Goal: Navigation & Orientation: Find specific page/section

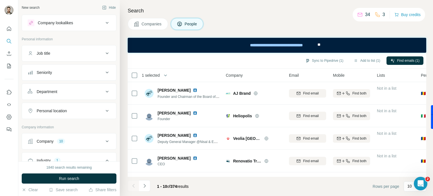
scroll to position [133, 0]
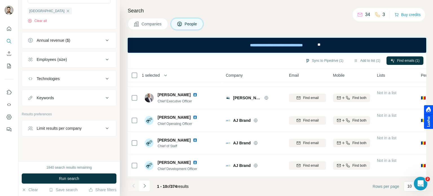
drag, startPoint x: 557, startPoint y: 152, endPoint x: 423, endPoint y: 46, distance: 170.7
drag, startPoint x: 432, startPoint y: 121, endPoint x: 432, endPoint y: 136, distance: 15.5
click at [432, 129] on div at bounding box center [428, 117] width 9 height 24
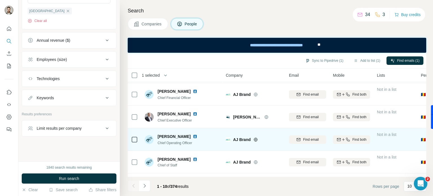
scroll to position [77, 0]
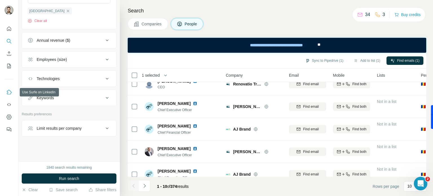
click at [9, 92] on icon "Use Surfe on LinkedIn" at bounding box center [9, 92] width 6 height 6
click at [9, 25] on button "Quick start" at bounding box center [9, 29] width 9 height 10
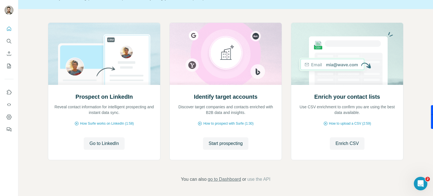
click at [222, 179] on span "go to Dashboard" at bounding box center [224, 179] width 33 height 7
